Goal: Task Accomplishment & Management: Manage account settings

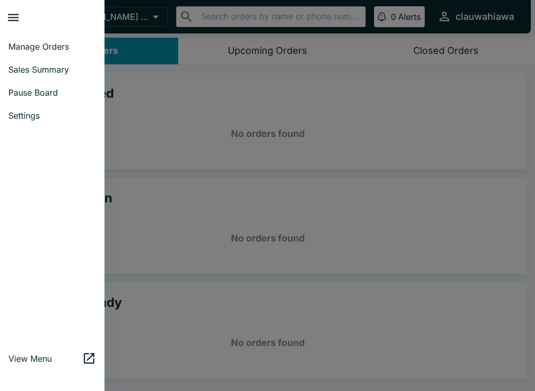
scroll to position [2, 0]
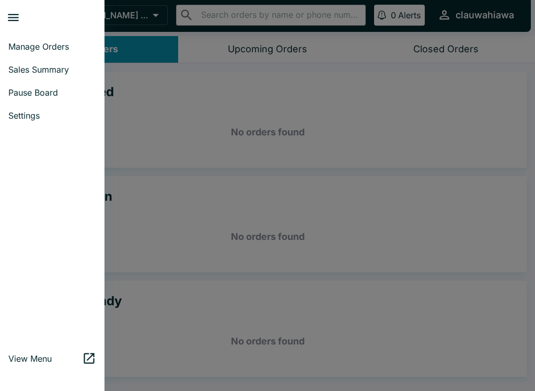
click at [18, 95] on span "Pause Board" at bounding box center [52, 92] width 88 height 10
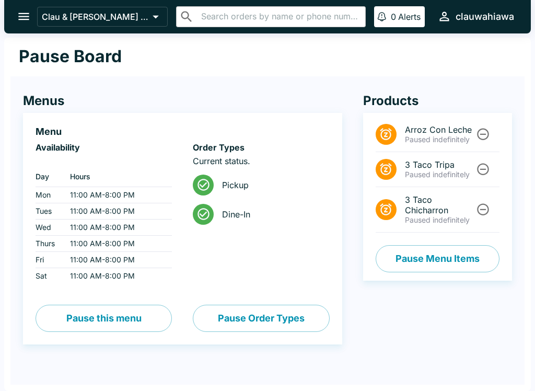
click at [258, 305] on button "Pause Order Types" at bounding box center [261, 318] width 136 height 27
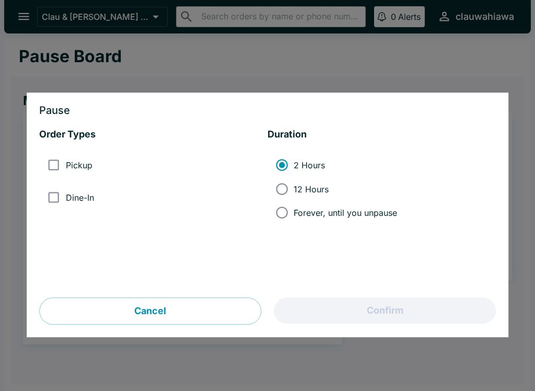
click at [49, 186] on input "Dine-In" at bounding box center [54, 198] width 24 height 24
checkbox input "true"
click at [56, 162] on input "Pickup" at bounding box center [54, 166] width 24 height 24
checkbox input "true"
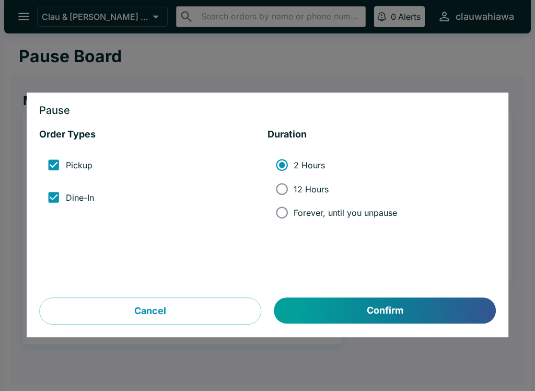
click at [328, 305] on button "Confirm" at bounding box center [386, 311] width 222 height 26
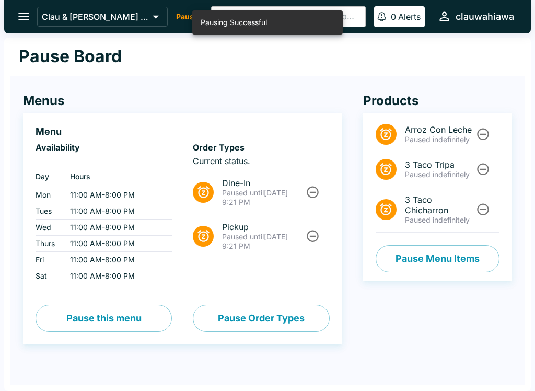
click at [232, 323] on button "Pause Order Types" at bounding box center [261, 318] width 136 height 27
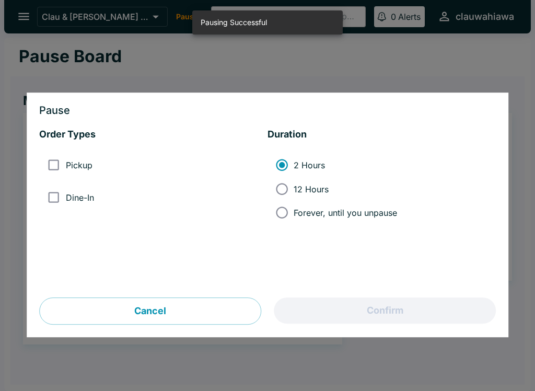
click at [287, 179] on input "12 Hours" at bounding box center [282, 189] width 24 height 24
radio input "true"
click at [326, 309] on div "Cancel Confirm" at bounding box center [267, 311] width 457 height 27
click at [55, 161] on input "Pickup" at bounding box center [54, 166] width 24 height 24
checkbox input "true"
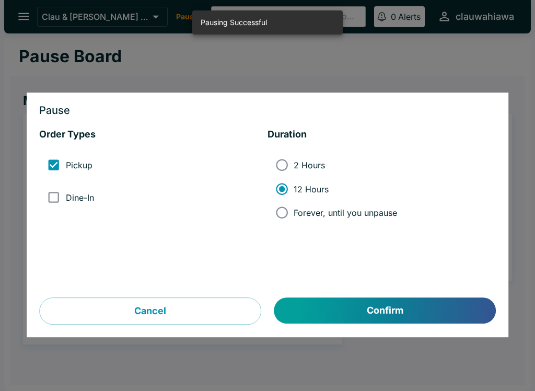
click at [51, 199] on input "Dine-In" at bounding box center [54, 198] width 24 height 24
checkbox input "true"
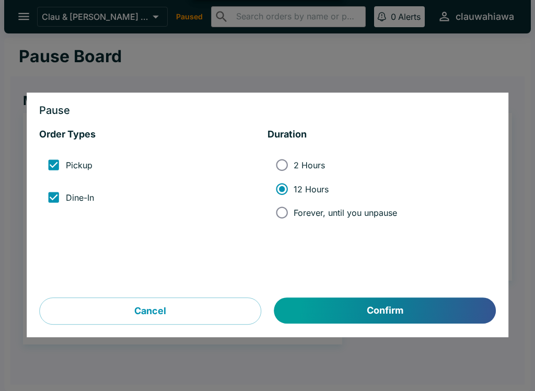
click at [336, 306] on button "Confirm" at bounding box center [386, 311] width 222 height 26
